Goal: Transaction & Acquisition: Purchase product/service

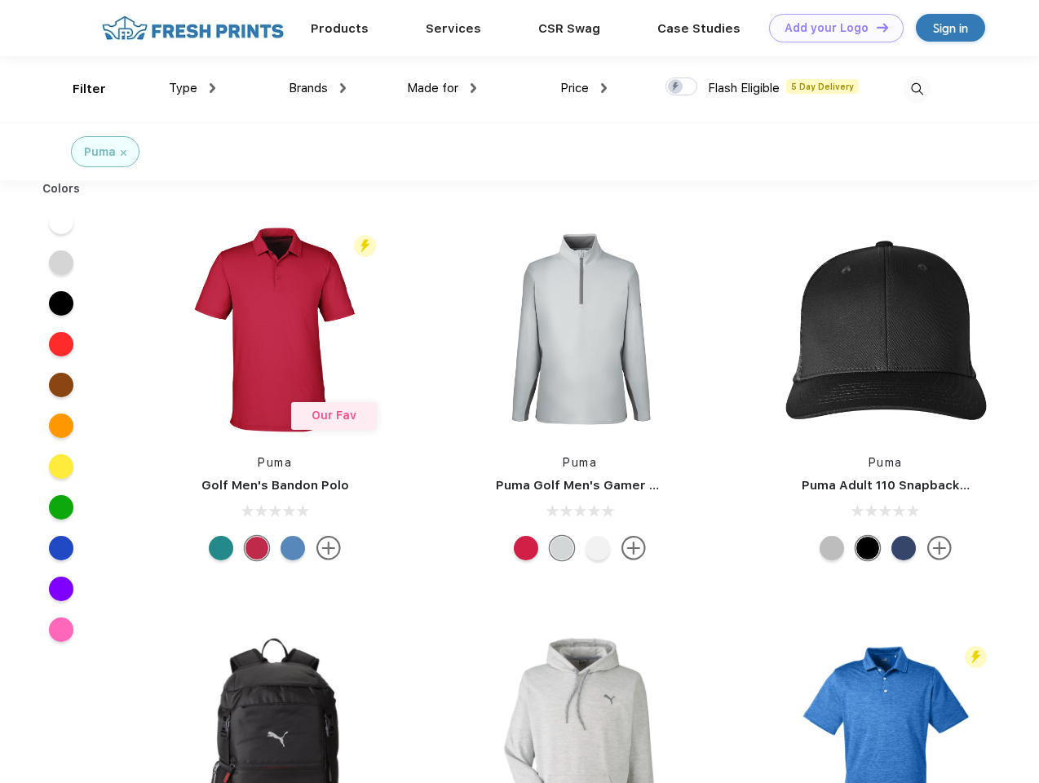
scroll to position [1, 0]
click at [830, 28] on link "Add your Logo Design Tool" at bounding box center [836, 28] width 135 height 29
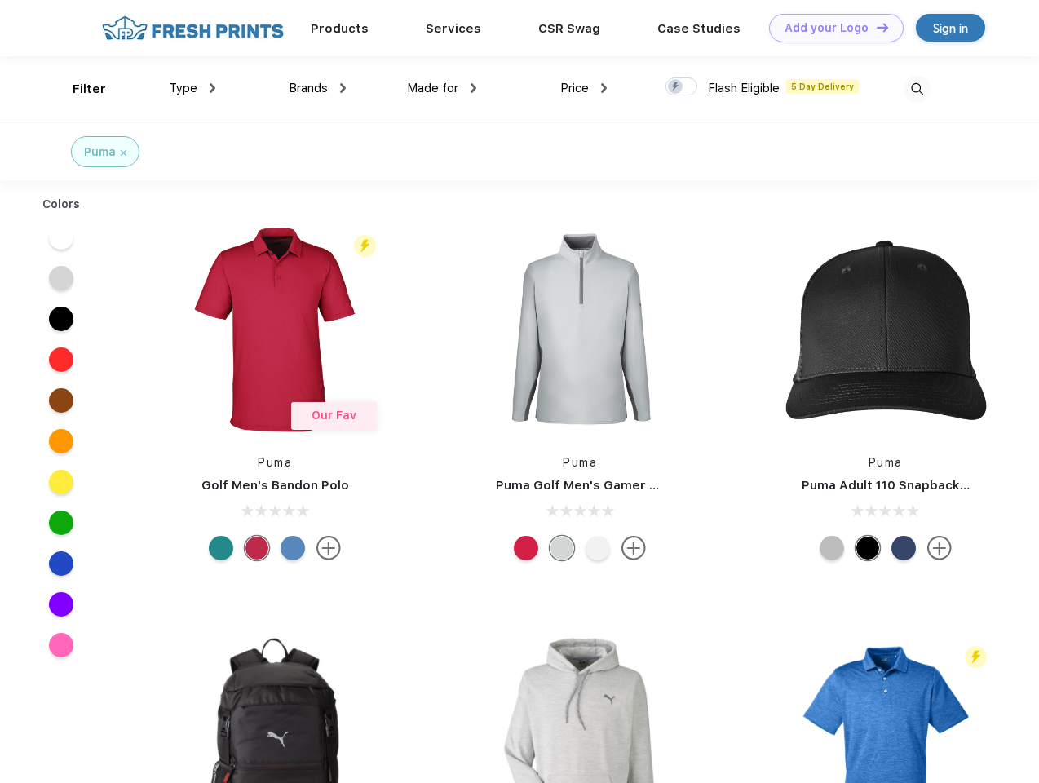
click at [0, 0] on div "Design Tool" at bounding box center [0, 0] width 0 height 0
click at [875, 27] on link "Add your Logo Design Tool" at bounding box center [836, 28] width 135 height 29
click at [78, 89] on div "Filter" at bounding box center [89, 89] width 33 height 19
click at [192, 88] on span "Type" at bounding box center [183, 88] width 29 height 15
click at [317, 88] on span "Brands" at bounding box center [308, 88] width 39 height 15
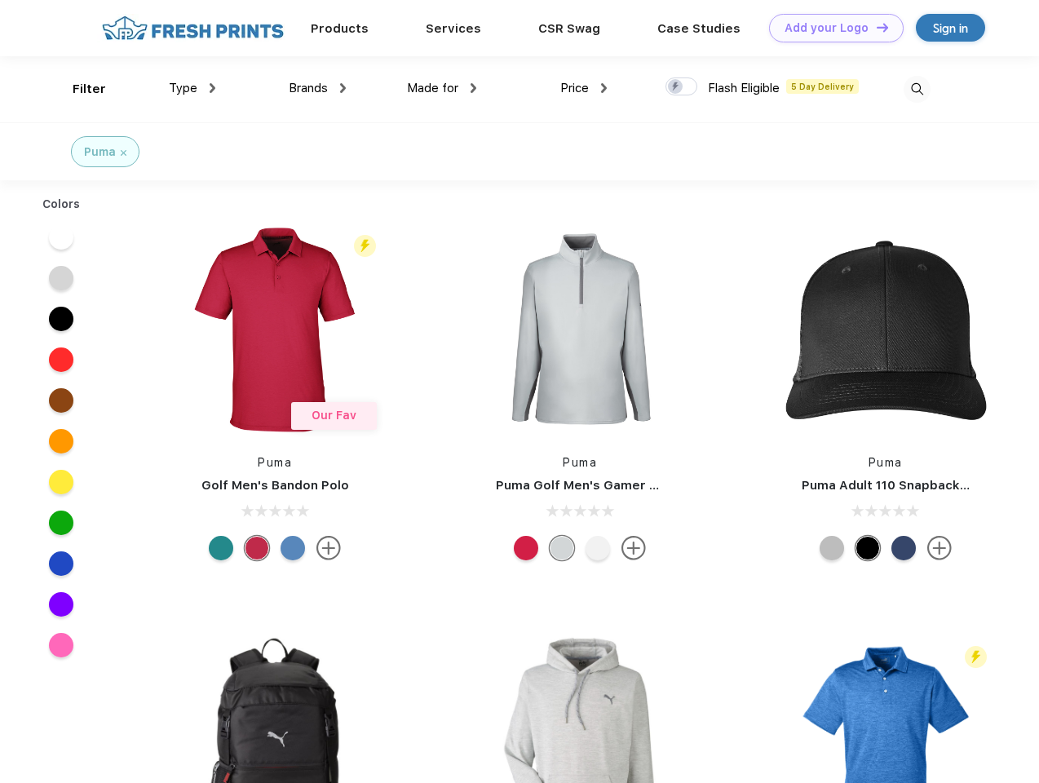
click at [442, 88] on span "Made for" at bounding box center [432, 88] width 51 height 15
click at [584, 88] on span "Price" at bounding box center [574, 88] width 29 height 15
click at [682, 87] on div at bounding box center [681, 86] width 32 height 18
click at [676, 87] on input "checkbox" at bounding box center [670, 82] width 11 height 11
click at [916, 89] on img at bounding box center [916, 89] width 27 height 27
